Goal: Find specific page/section: Find specific page/section

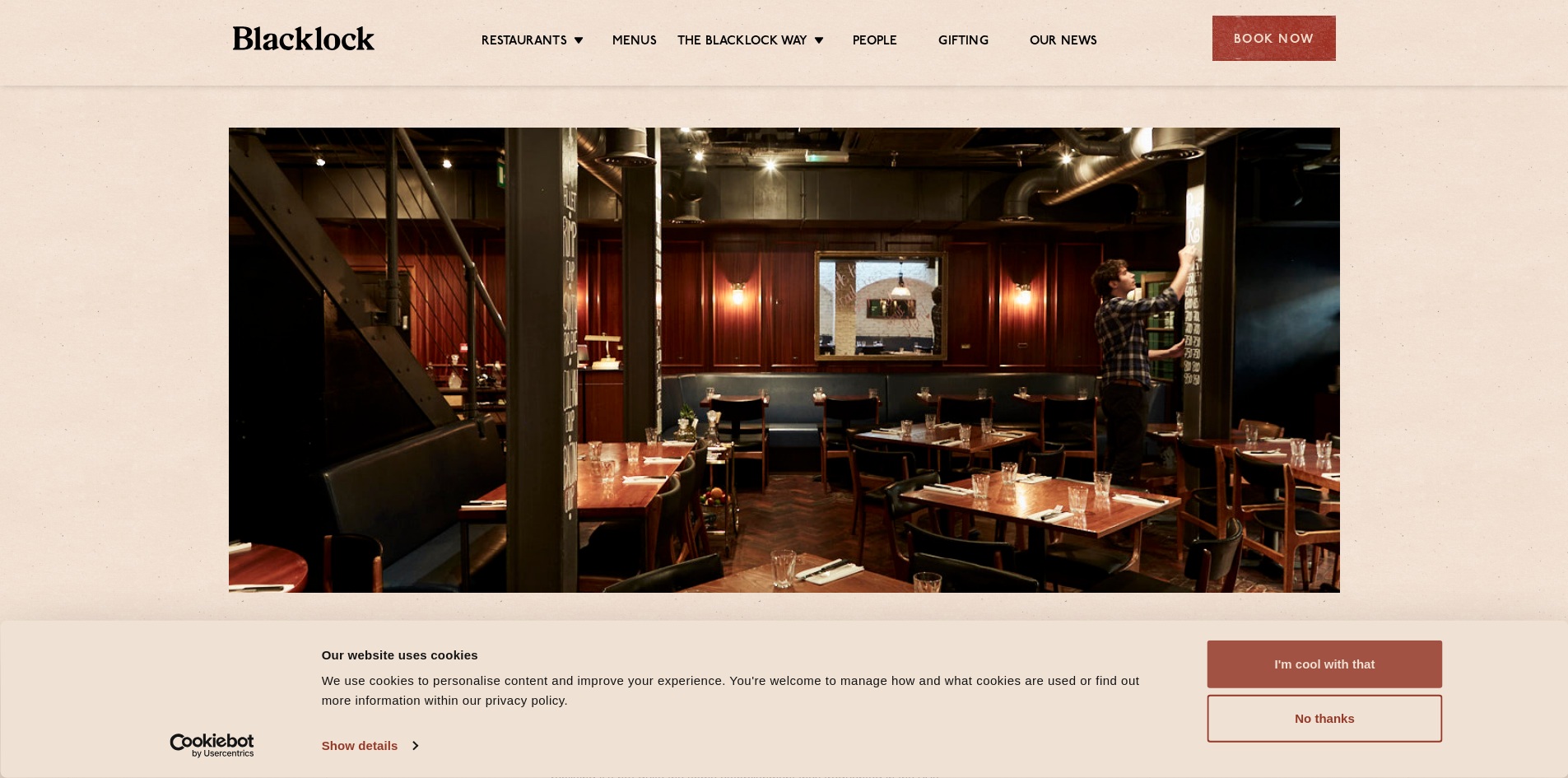
click at [1407, 670] on button "I'm cool with that" at bounding box center [1324, 664] width 235 height 48
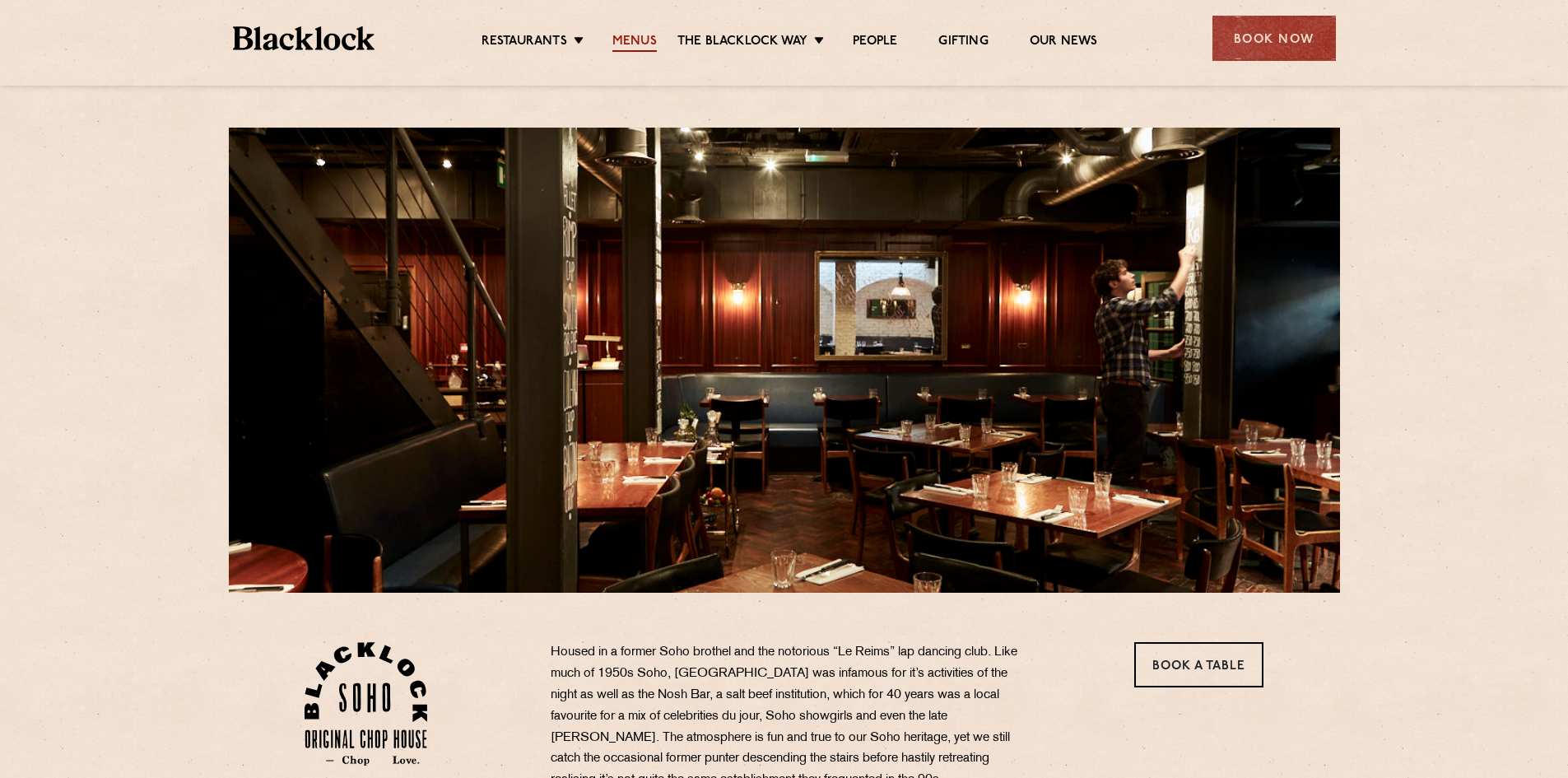
click at [627, 37] on link "Menus" at bounding box center [634, 42] width 45 height 18
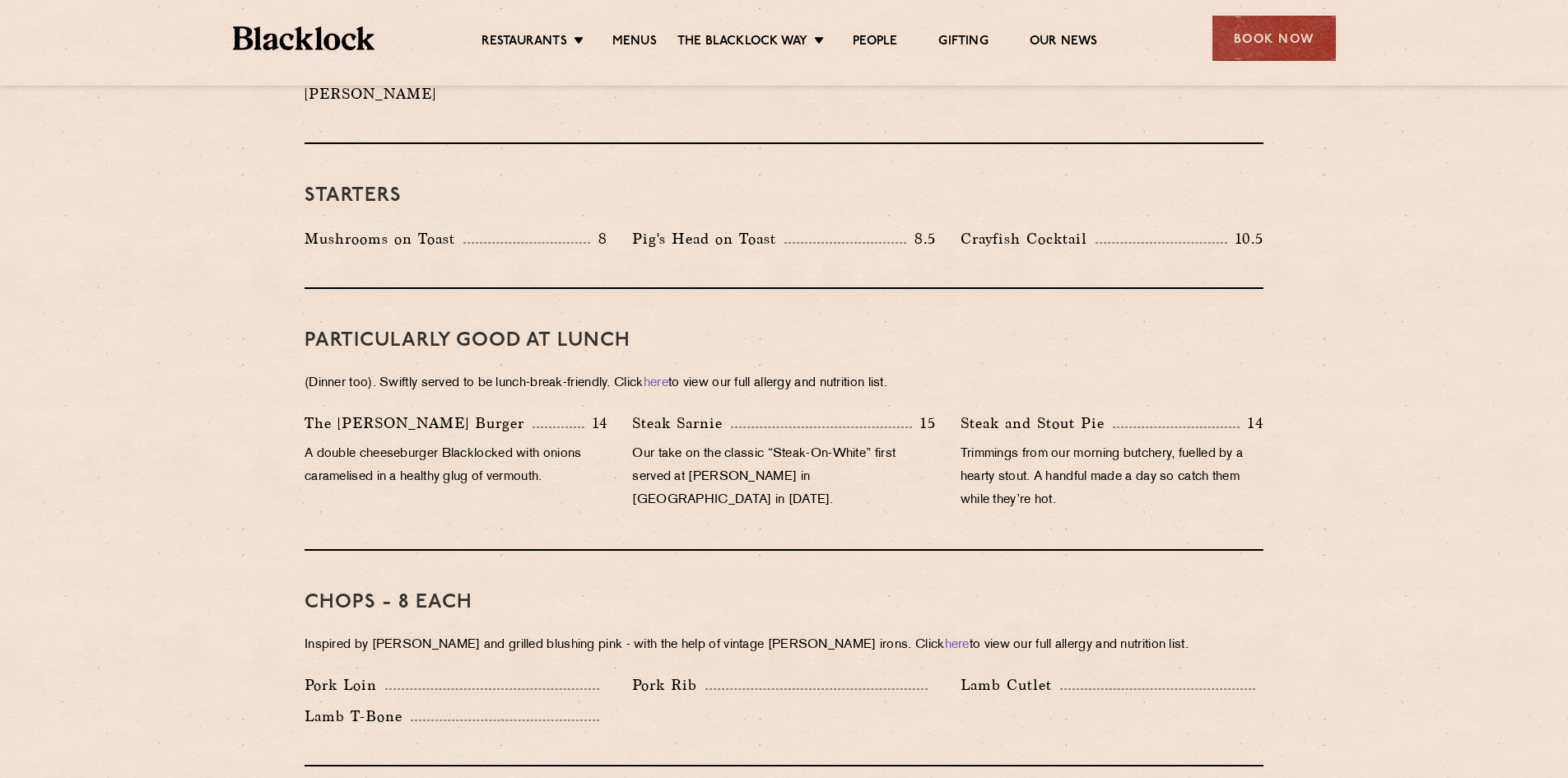
scroll to position [823, 0]
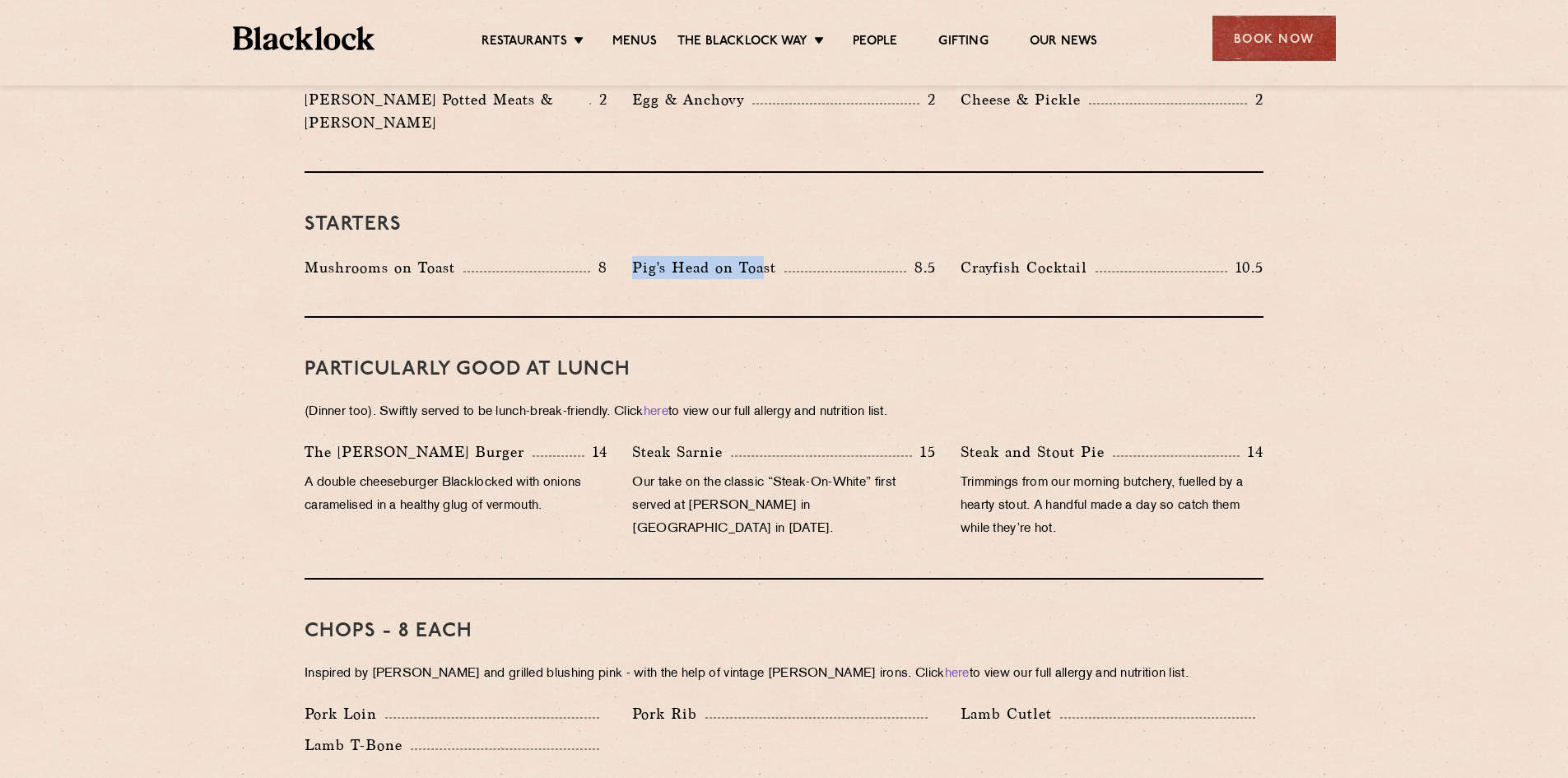
drag, startPoint x: 635, startPoint y: 243, endPoint x: 766, endPoint y: 248, distance: 131.1
click at [766, 256] on p "Pig's Head on Toast" at bounding box center [708, 268] width 152 height 23
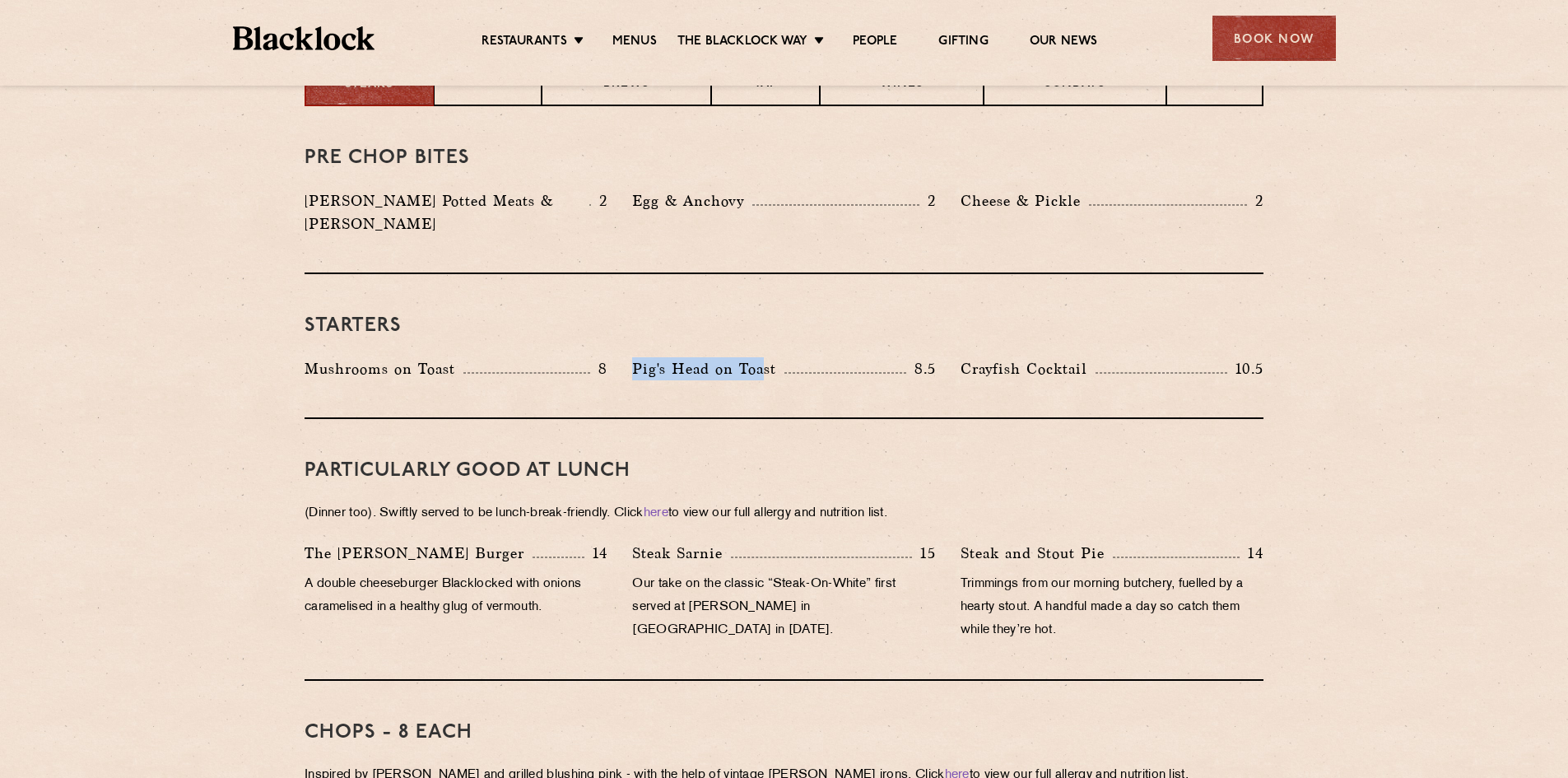
scroll to position [576, 0]
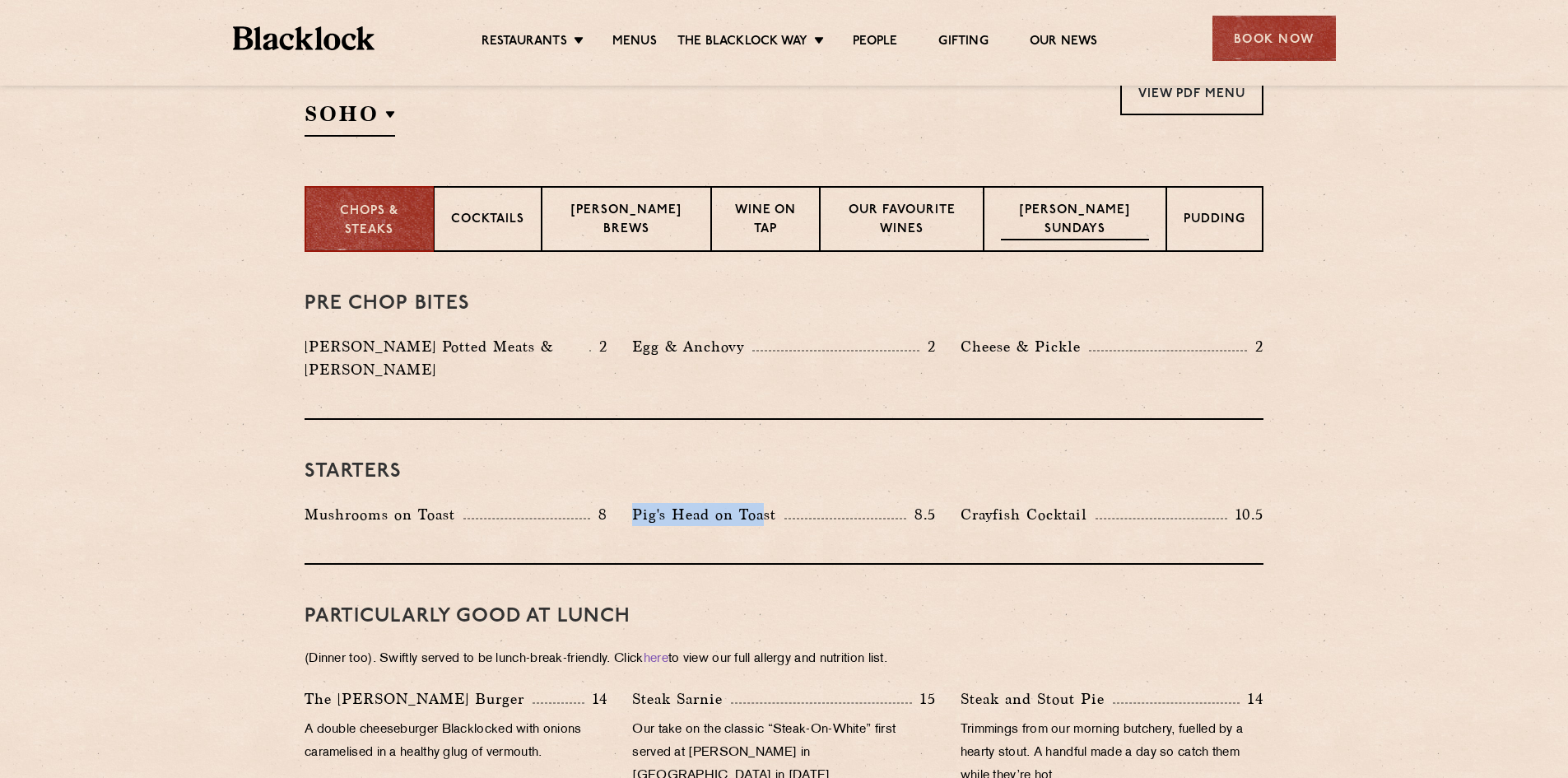
click at [1073, 225] on p "Blacklock Sundays" at bounding box center [1075, 221] width 149 height 39
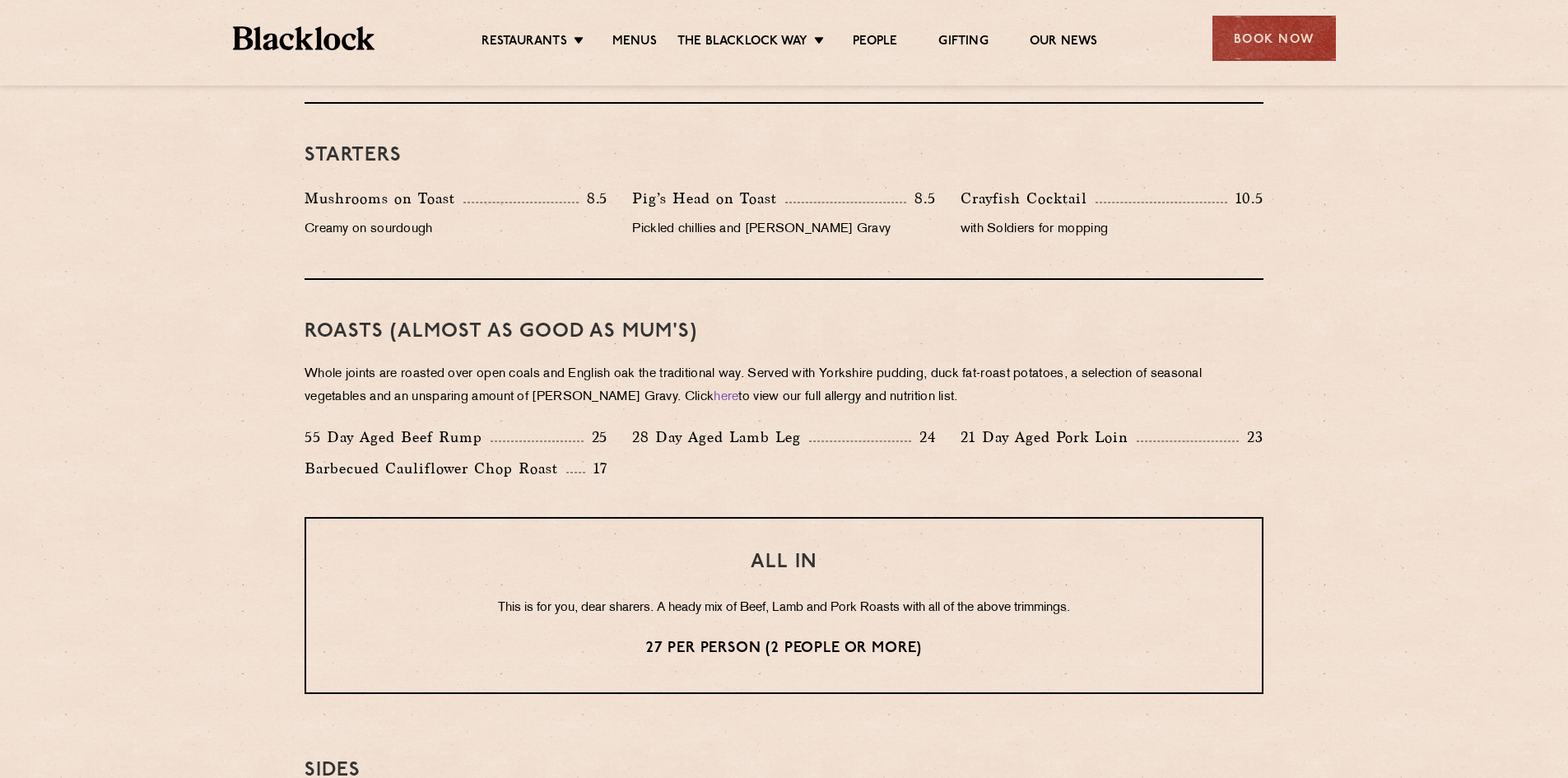
scroll to position [987, 0]
click at [628, 467] on div "55 Day Aged Beef Rump 25 28 Day Aged Lamb Leg 24 21 Day Aged Pork Loin 23 Barbe…" at bounding box center [784, 455] width 983 height 63
